Goal: Use online tool/utility: Utilize a website feature to perform a specific function

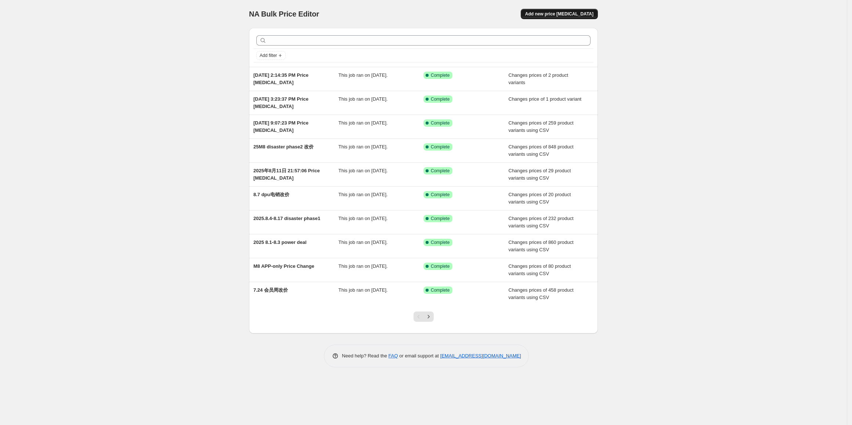
click at [570, 12] on span "Add new price [MEDICAL_DATA]" at bounding box center [559, 14] width 68 height 6
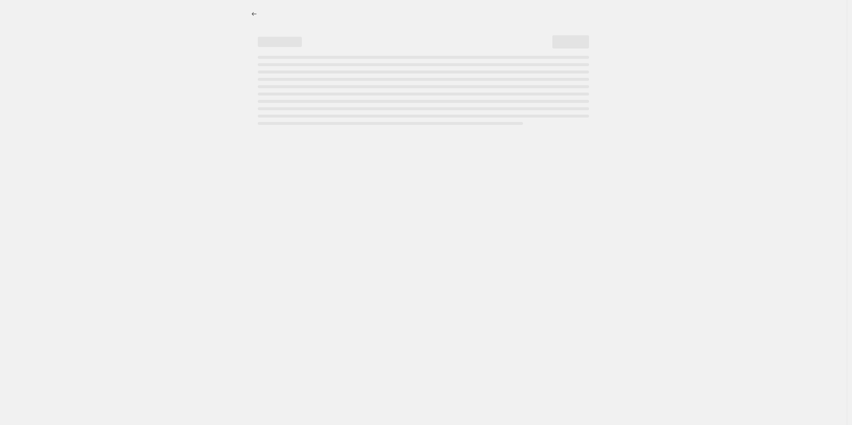
select select "percentage"
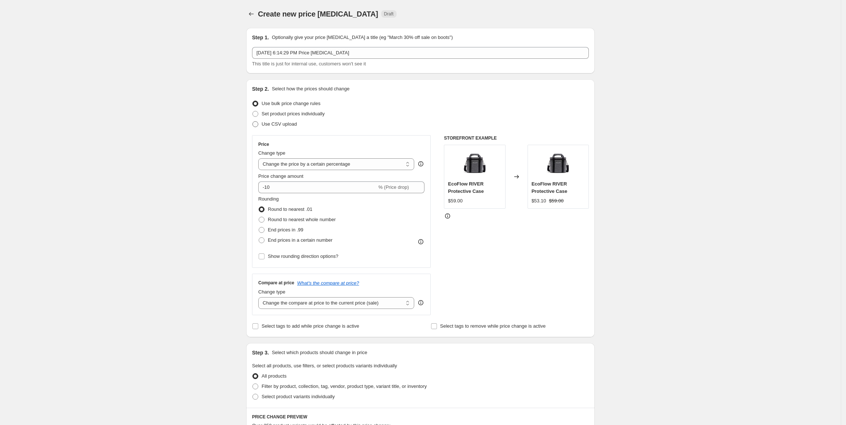
click at [290, 125] on span "Use CSV upload" at bounding box center [279, 124] width 35 height 6
click at [253, 121] on input "Use CSV upload" at bounding box center [253, 121] width 0 height 0
radio input "true"
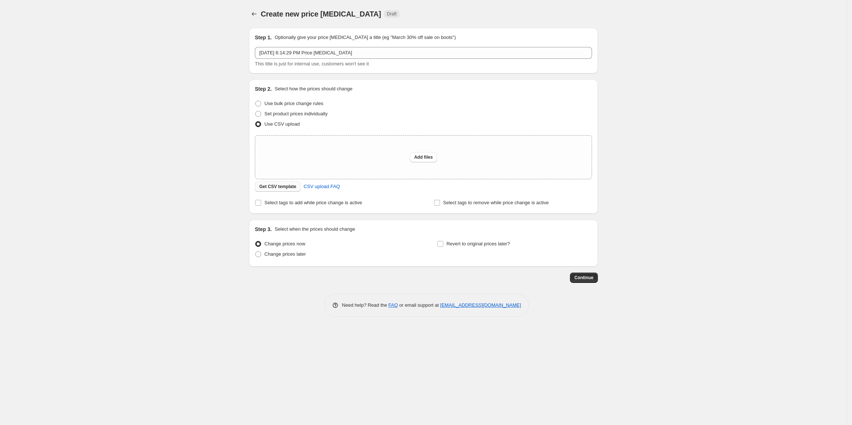
click at [277, 189] on span "Get CSV template" at bounding box center [277, 187] width 37 height 6
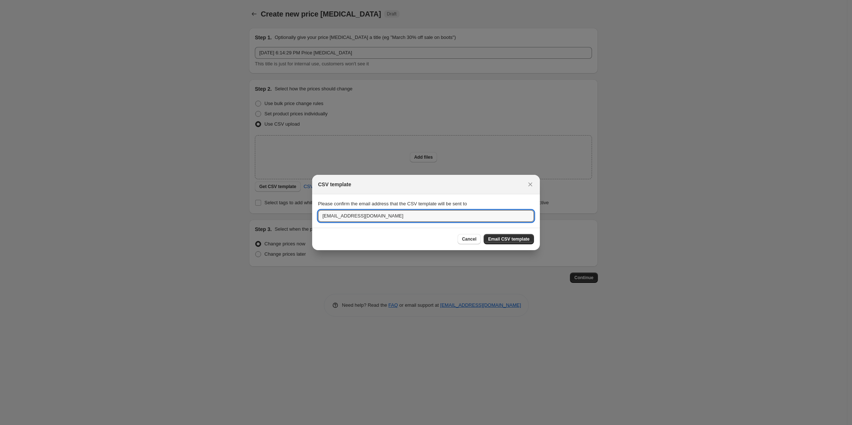
drag, startPoint x: 468, startPoint y: 219, endPoint x: 295, endPoint y: 206, distance: 172.6
click at [295, 424] on div "CSV template Please confirm the email address that the CSV template will be sen…" at bounding box center [426, 425] width 852 height 0
type input "[PERSON_NAME][EMAIL_ADDRESS][DOMAIN_NAME]"
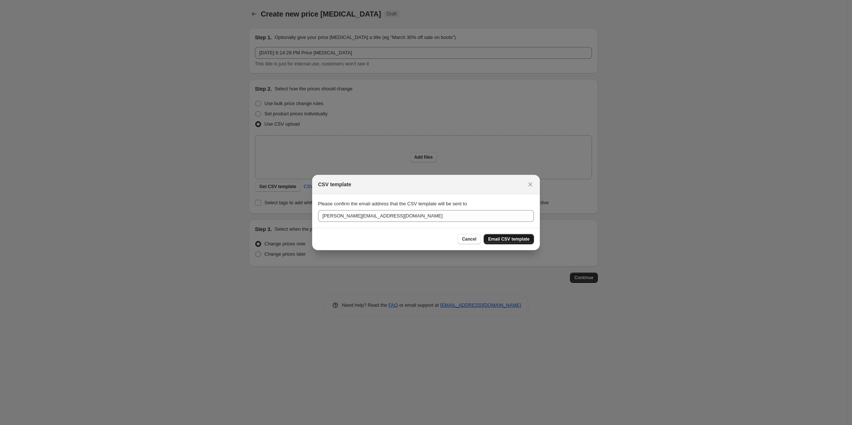
click at [507, 239] on span "Email CSV template" at bounding box center [508, 239] width 41 height 6
